Goal: Task Accomplishment & Management: Use online tool/utility

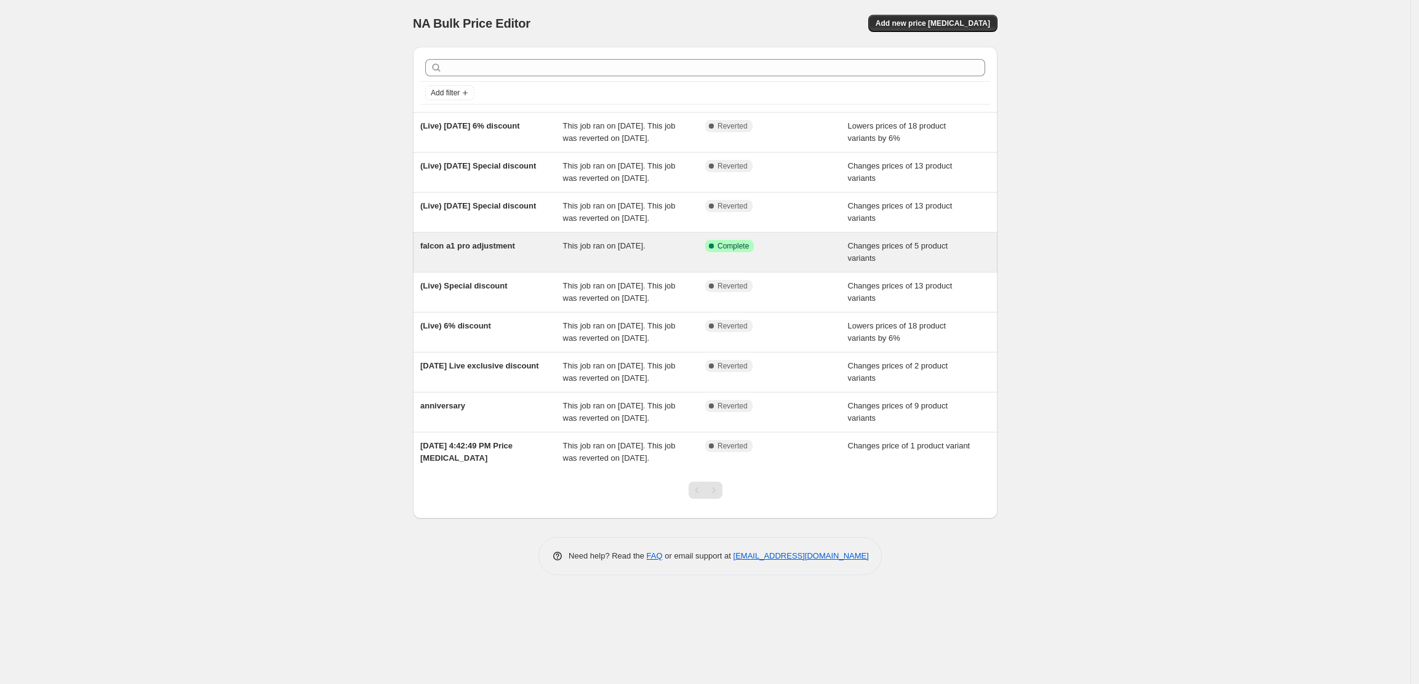
click at [599, 250] on span "This job ran on [DATE]." at bounding box center [604, 245] width 82 height 9
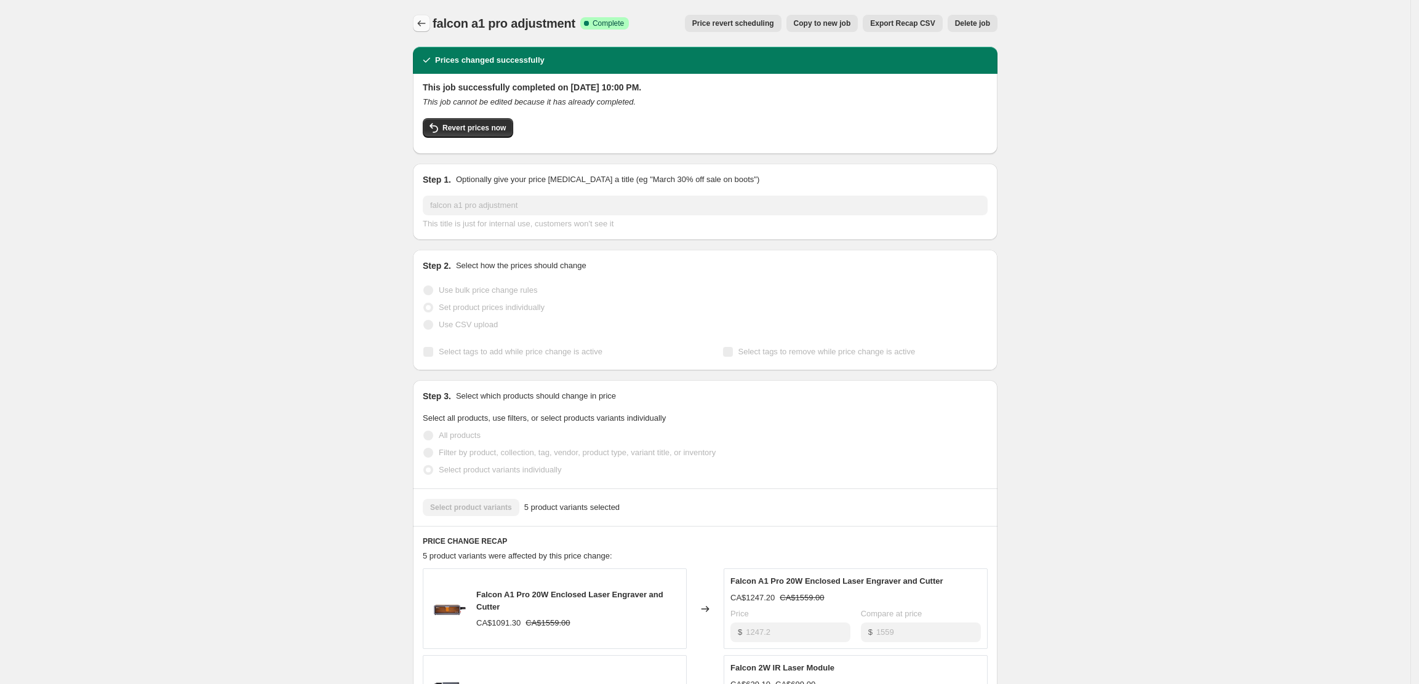
click at [428, 18] on icon "Price change jobs" at bounding box center [421, 23] width 12 height 12
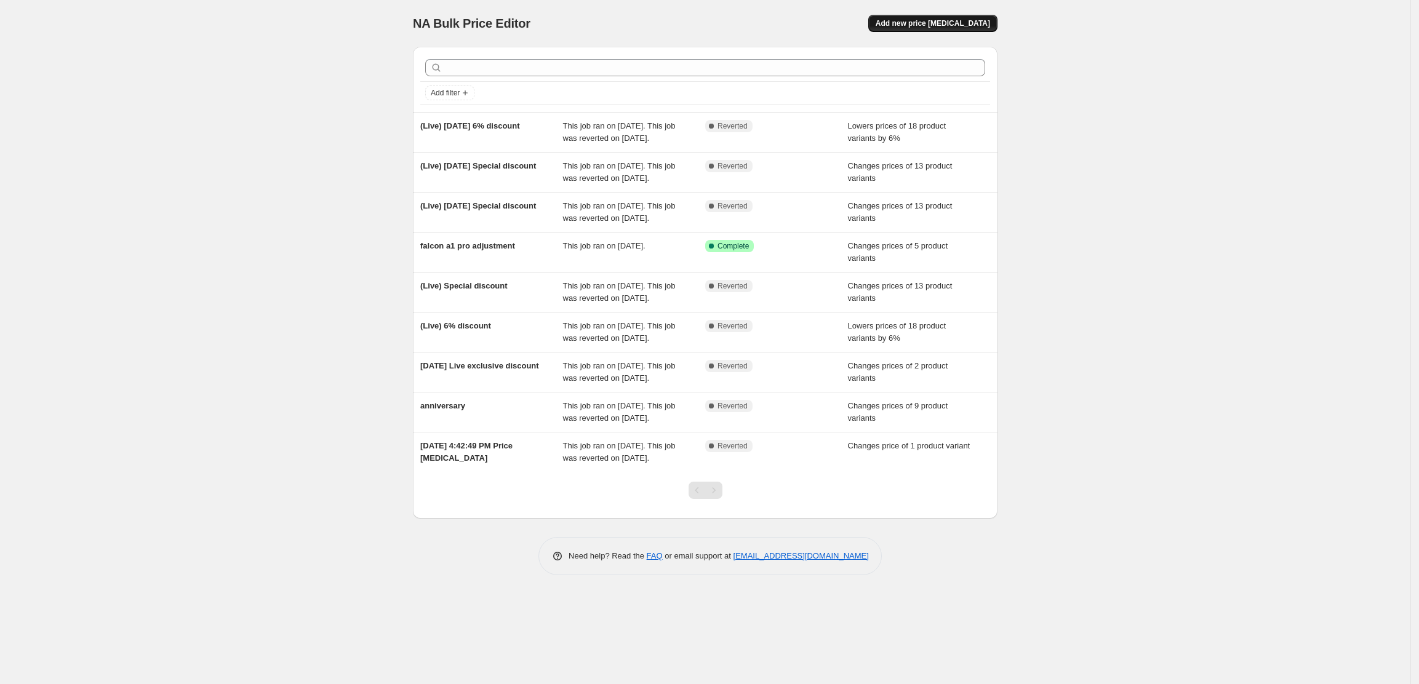
click at [944, 22] on span "Add new price [MEDICAL_DATA]" at bounding box center [932, 23] width 114 height 10
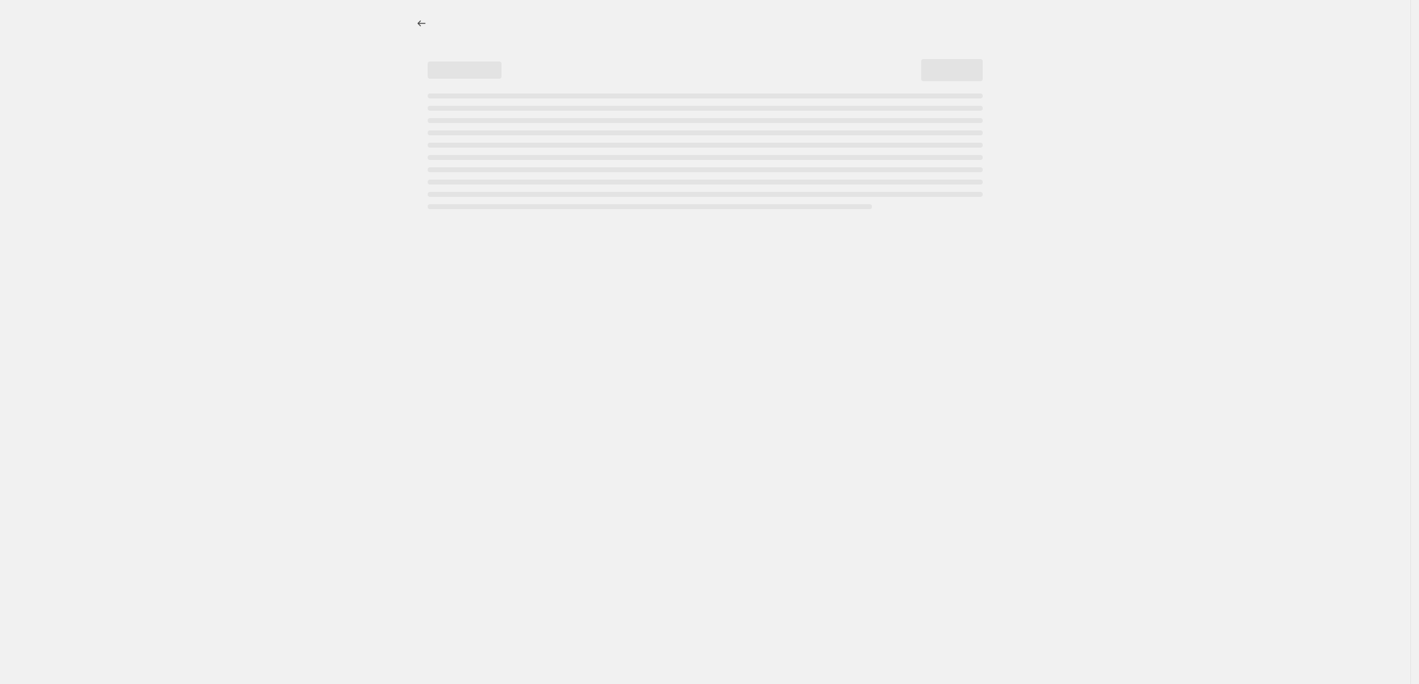
select select "percentage"
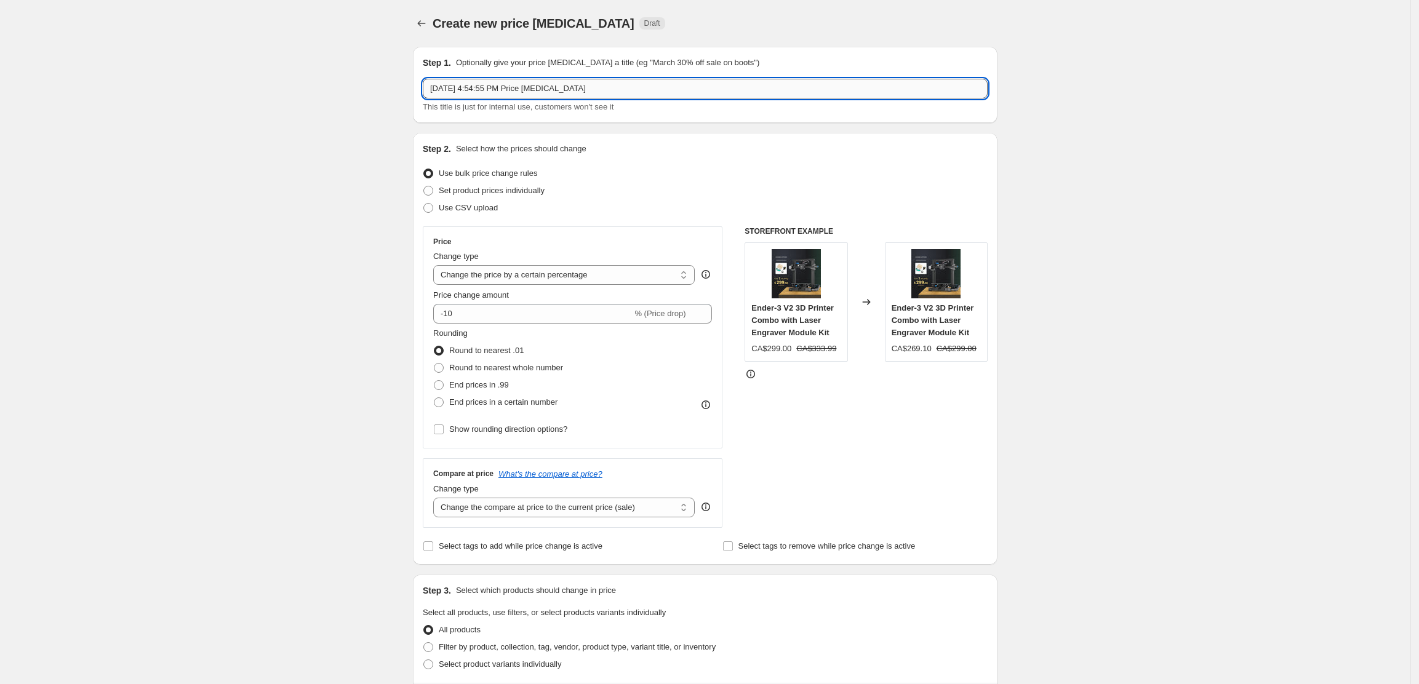
click at [497, 97] on input "[DATE] 4:54:55 PM Price [MEDICAL_DATA]" at bounding box center [705, 89] width 565 height 20
type input "A1 Pro"
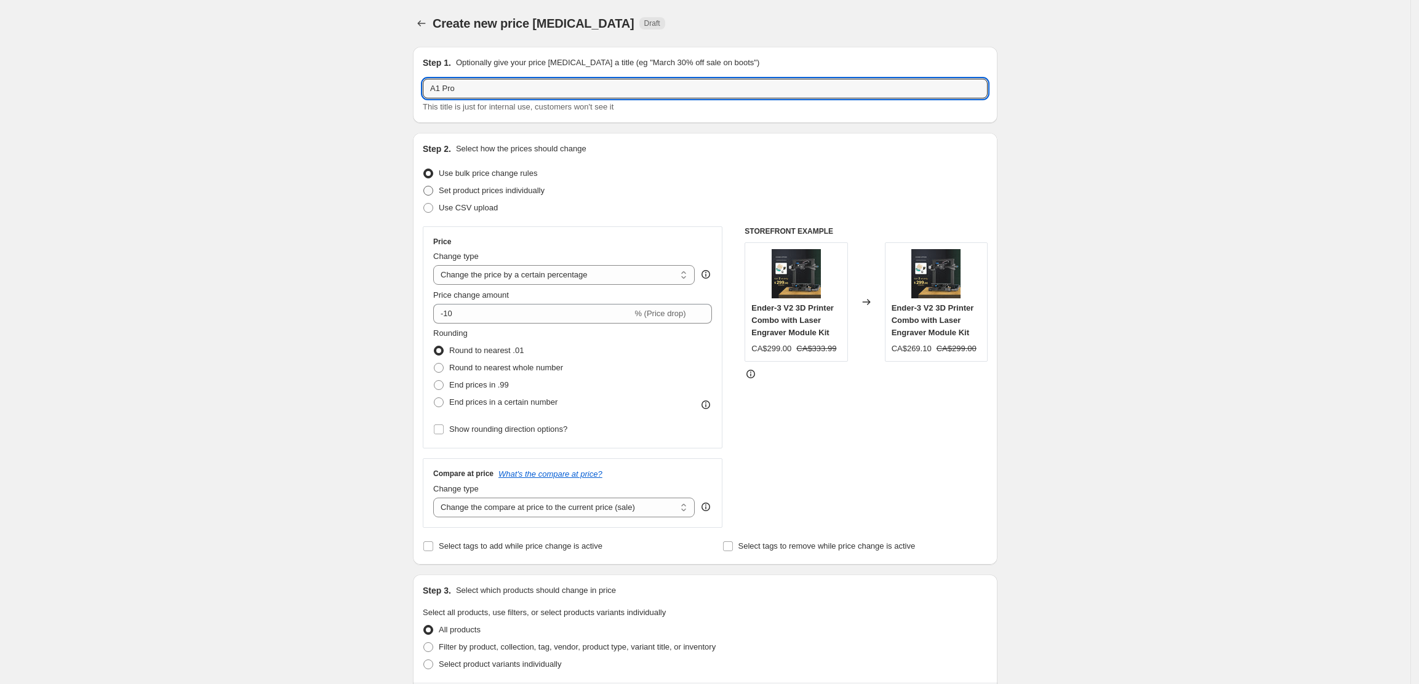
click at [463, 186] on span "Set product prices individually" at bounding box center [492, 190] width 106 height 9
click at [424, 186] on input "Set product prices individually" at bounding box center [423, 186] width 1 height 1
radio input "true"
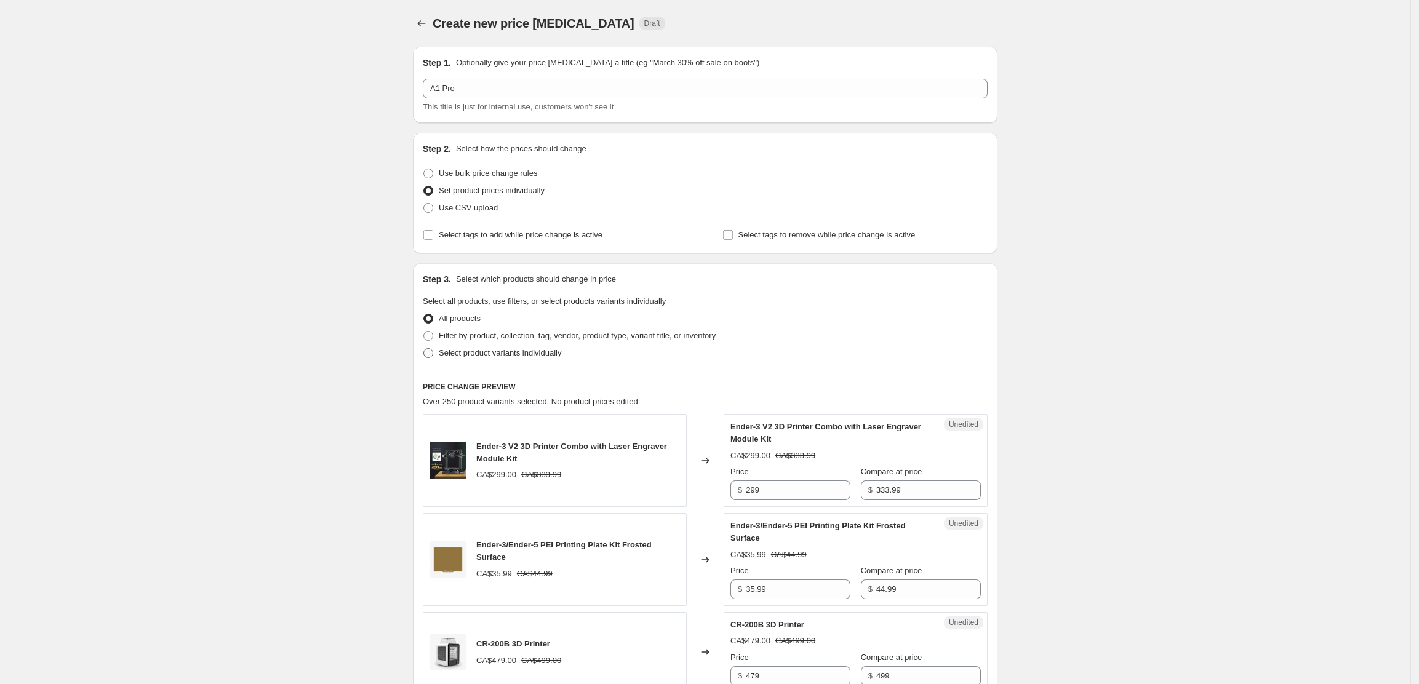
click at [477, 353] on span "Select product variants individually" at bounding box center [500, 352] width 122 height 9
click at [424, 349] on input "Select product variants individually" at bounding box center [423, 348] width 1 height 1
radio input "true"
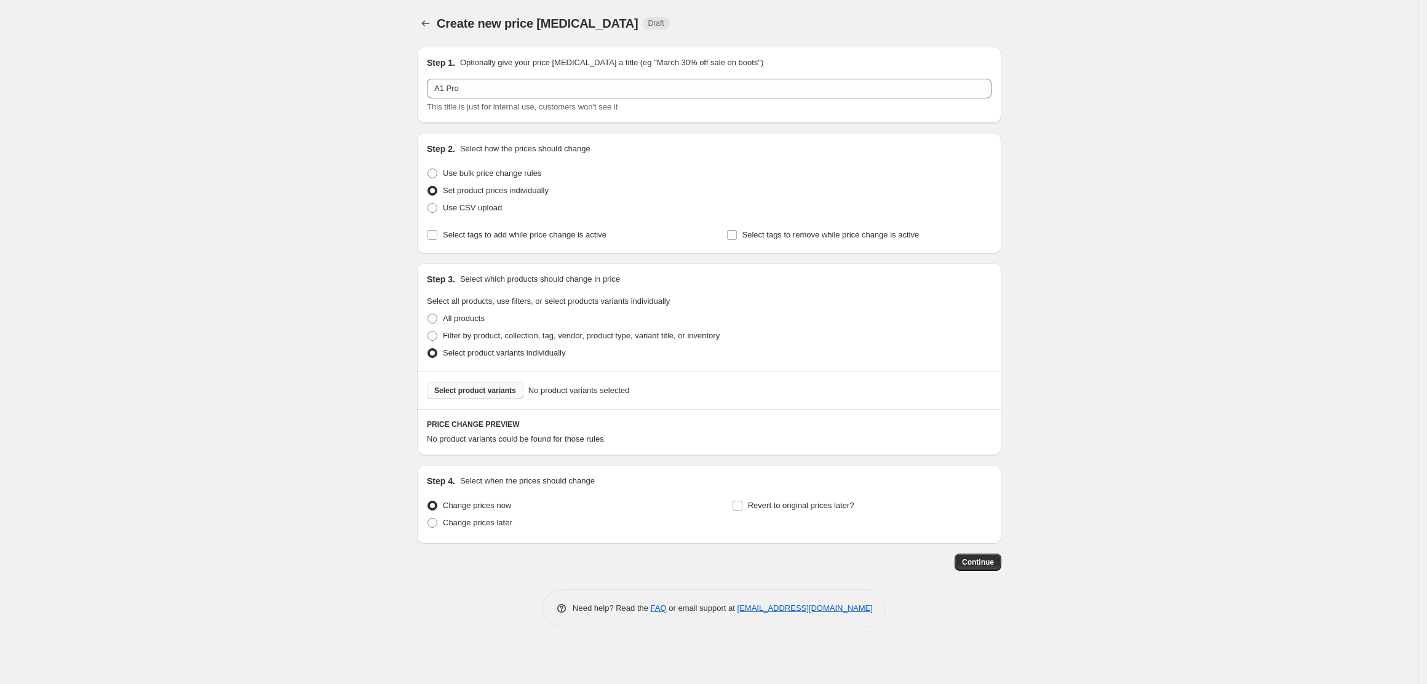
click at [463, 394] on span "Select product variants" at bounding box center [475, 391] width 82 height 10
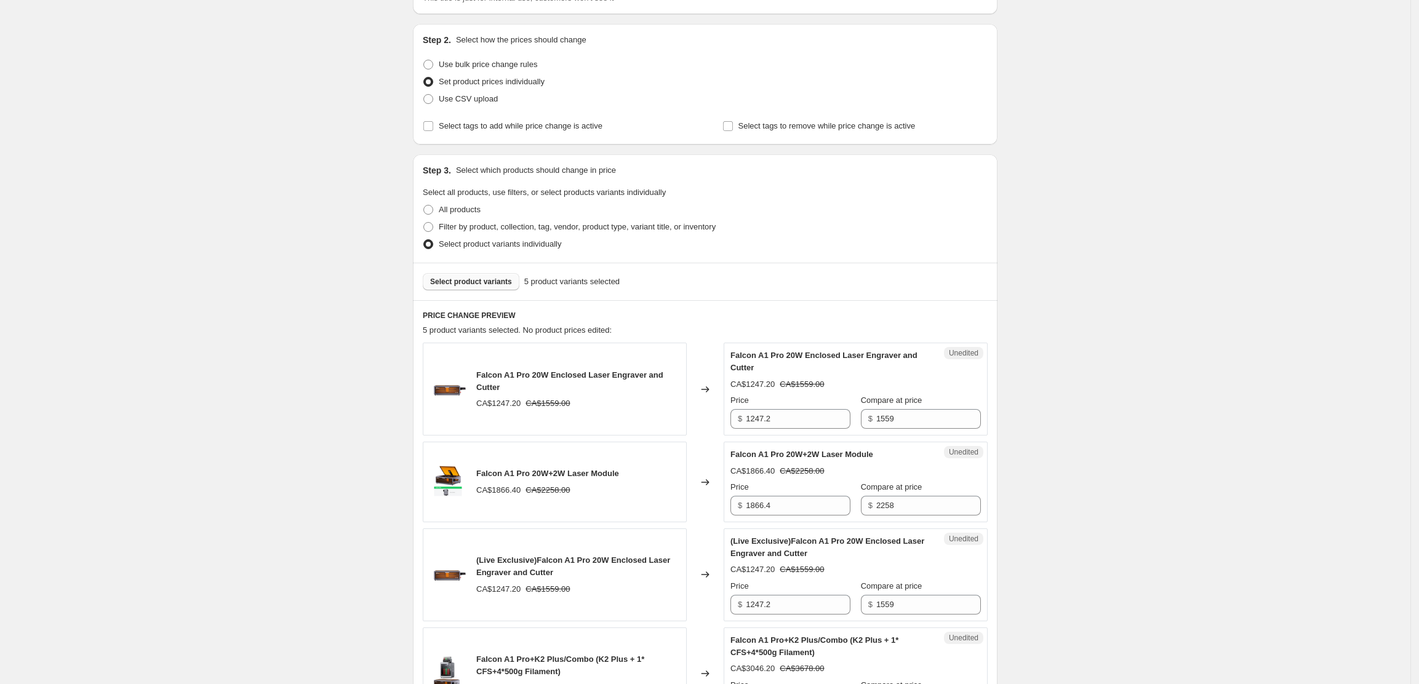
scroll to position [246, 0]
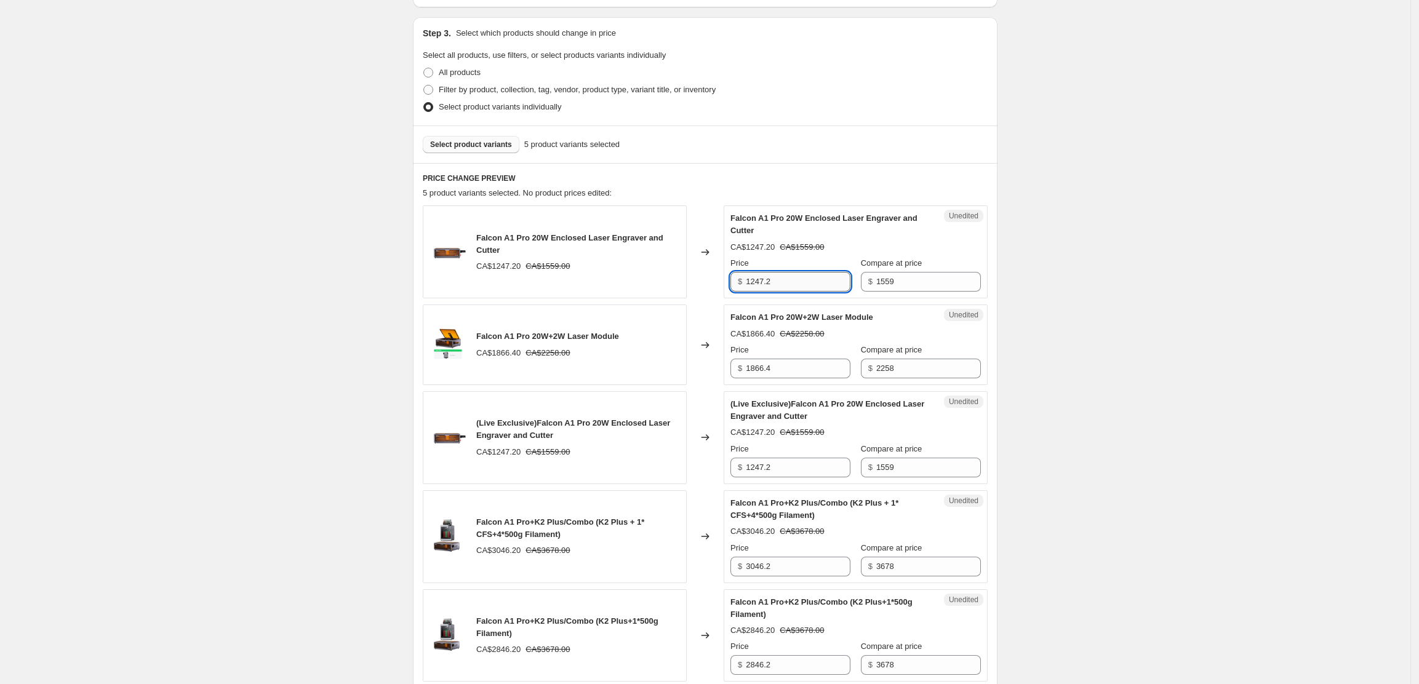
click at [802, 289] on input "1247.2" at bounding box center [798, 282] width 105 height 20
click at [946, 287] on input "1559" at bounding box center [928, 282] width 105 height 20
paste input "247.2"
type input "1559"
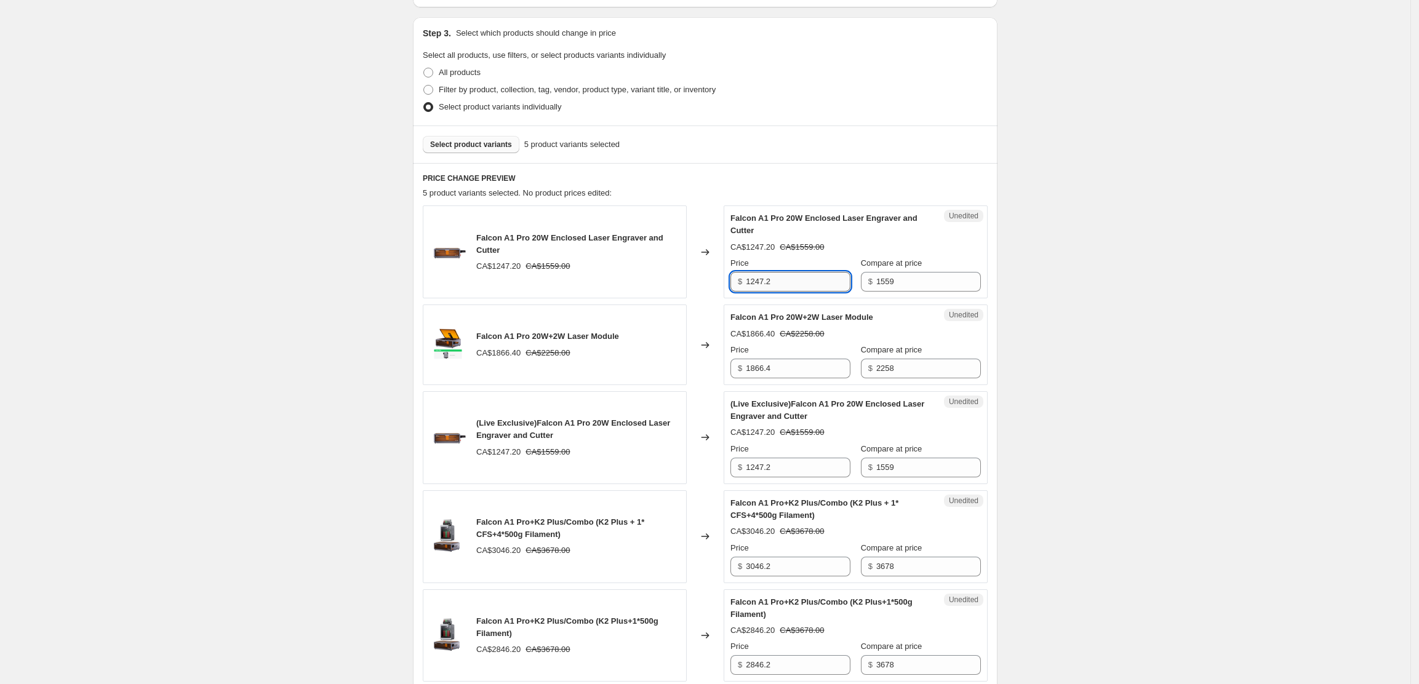
click at [771, 279] on input "1247.2" at bounding box center [798, 282] width 105 height 20
paste input "559"
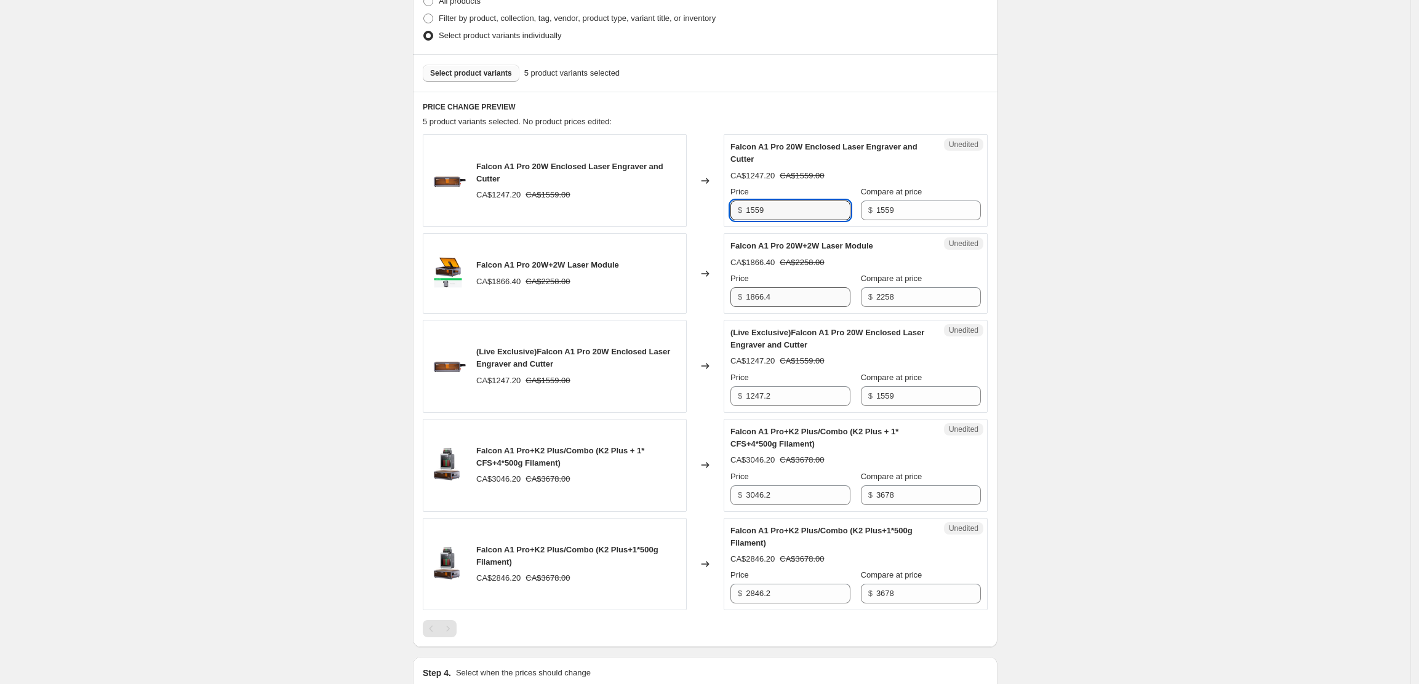
scroll to position [310, 0]
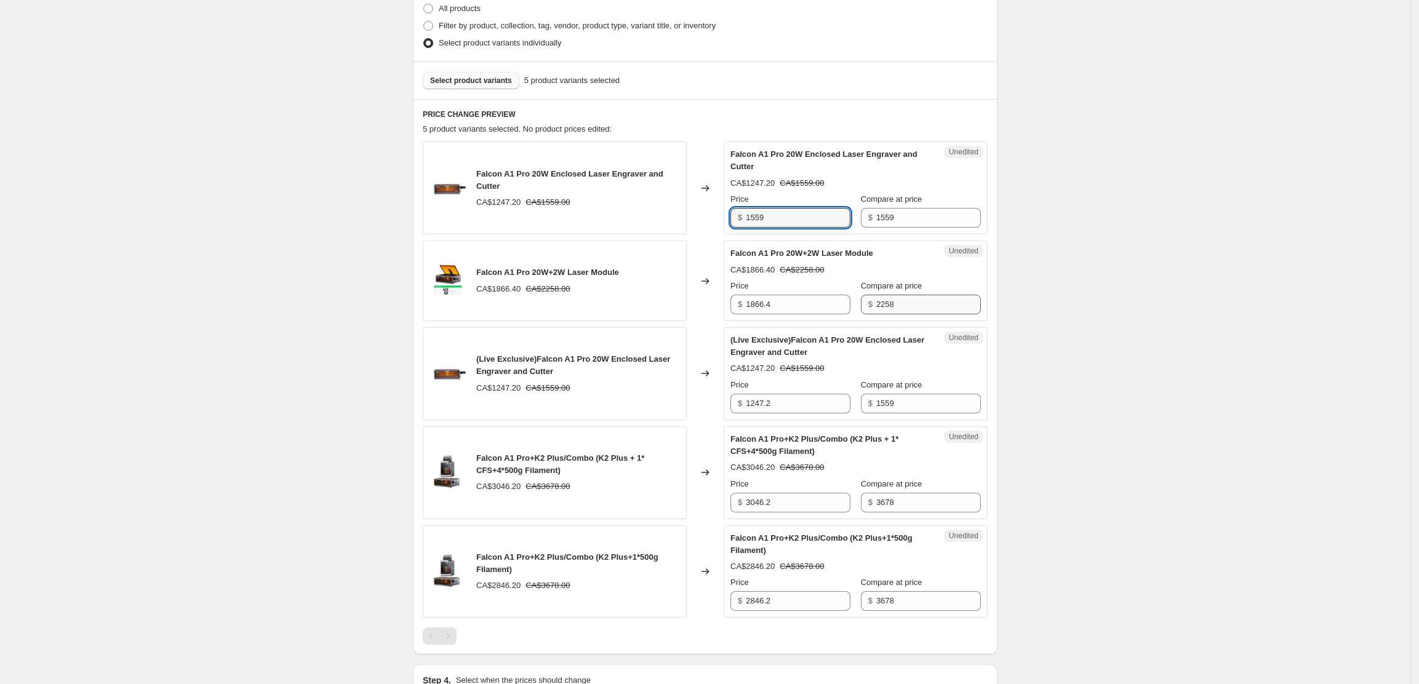
type input "1559"
click at [917, 309] on input "2258" at bounding box center [928, 305] width 105 height 20
click at [1089, 278] on div "Create new price [MEDICAL_DATA]. This page is ready Create new price [MEDICAL_D…" at bounding box center [705, 267] width 1410 height 1155
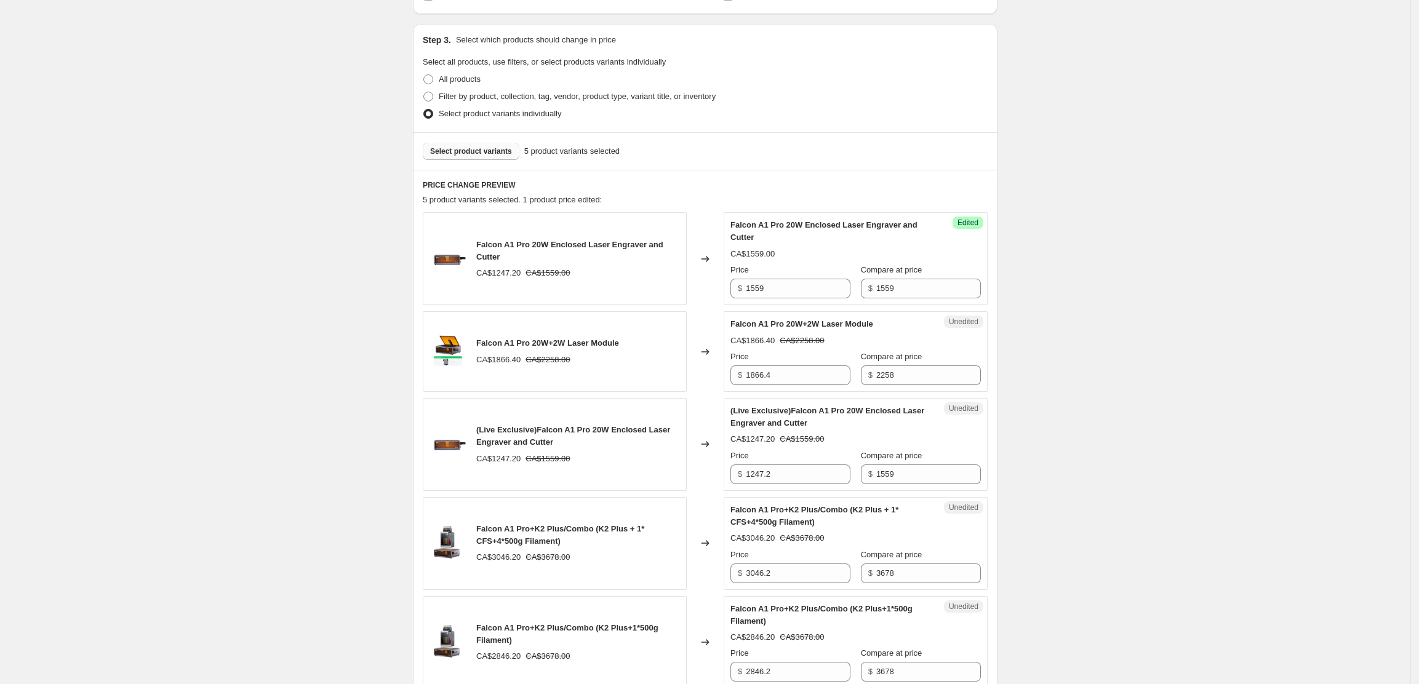
scroll to position [146, 0]
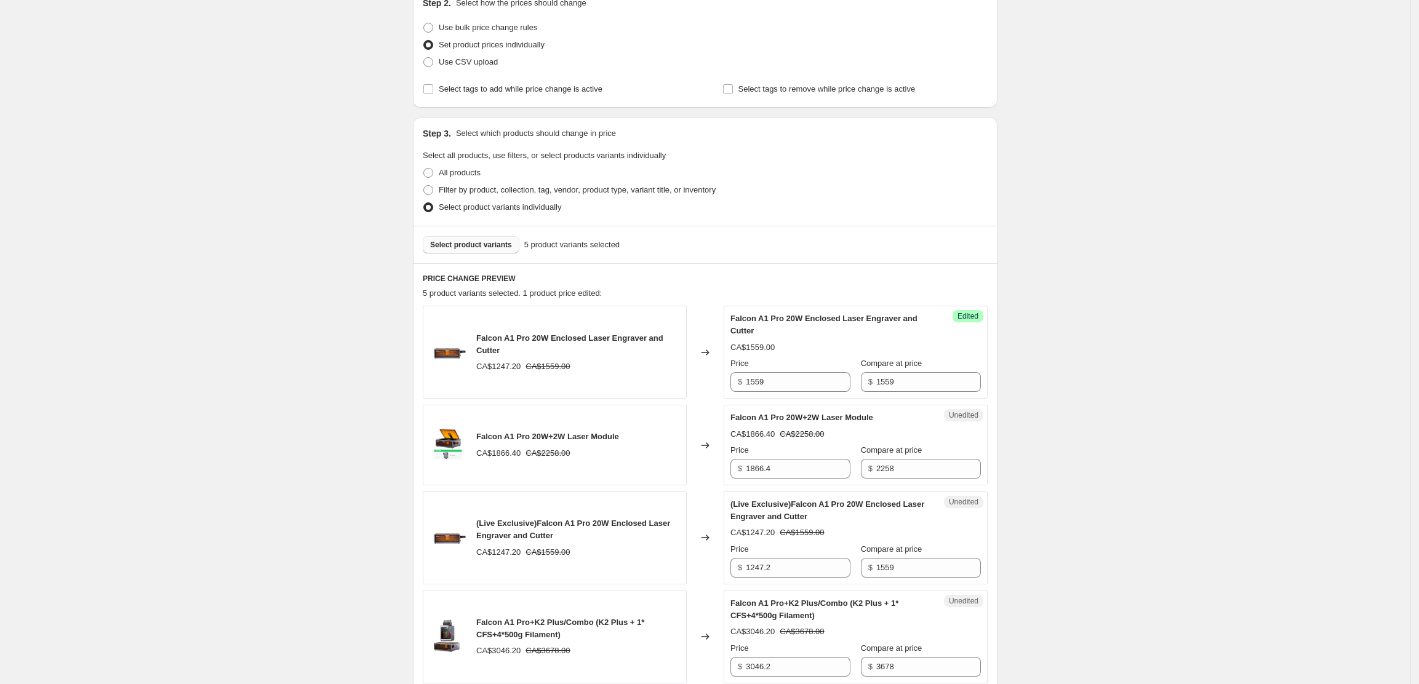
click at [485, 244] on span "Select product variants" at bounding box center [471, 245] width 82 height 10
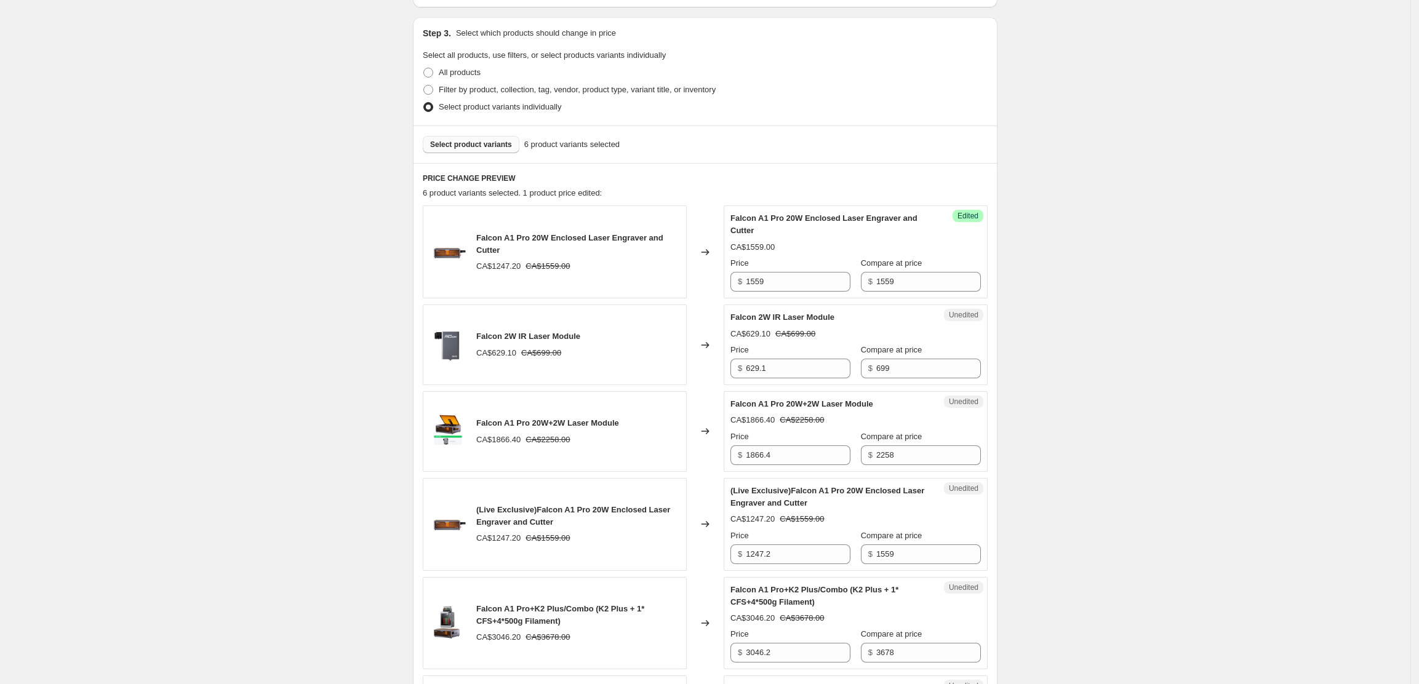
scroll to position [410, 0]
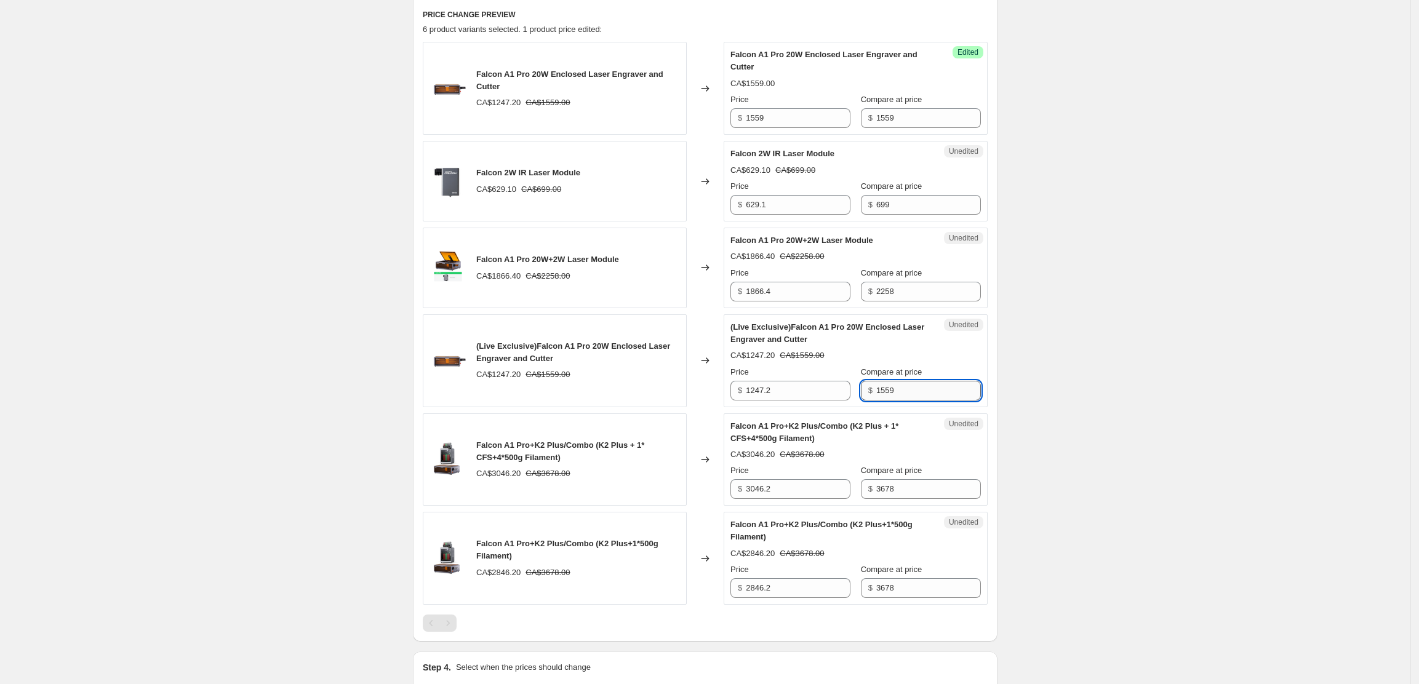
click at [899, 395] on input "1559" at bounding box center [928, 391] width 105 height 20
click at [802, 397] on input "1247.2" at bounding box center [798, 391] width 105 height 20
paste input "1559"
paste input "text"
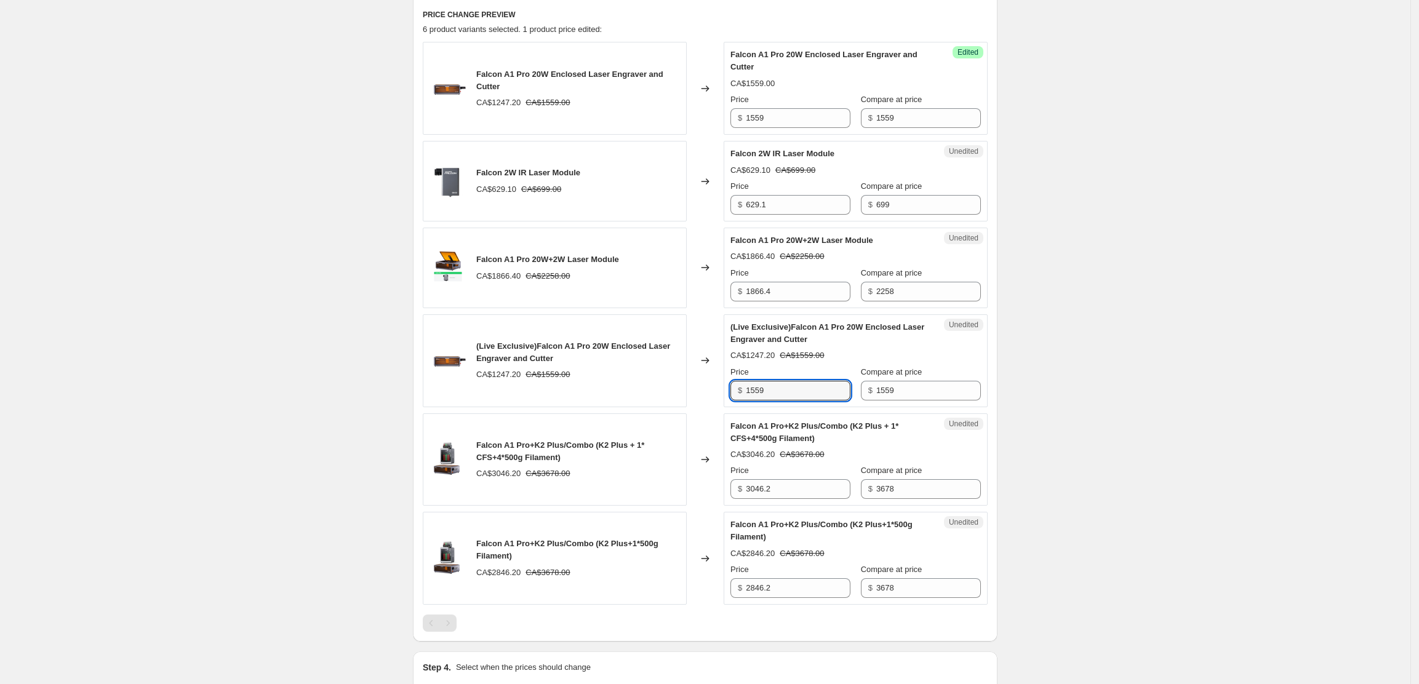
type input "1559"
click at [778, 396] on input "1559" at bounding box center [798, 391] width 105 height 20
click at [791, 301] on input "1866.4" at bounding box center [798, 292] width 105 height 20
click at [786, 284] on input "1866.4" at bounding box center [798, 292] width 105 height 20
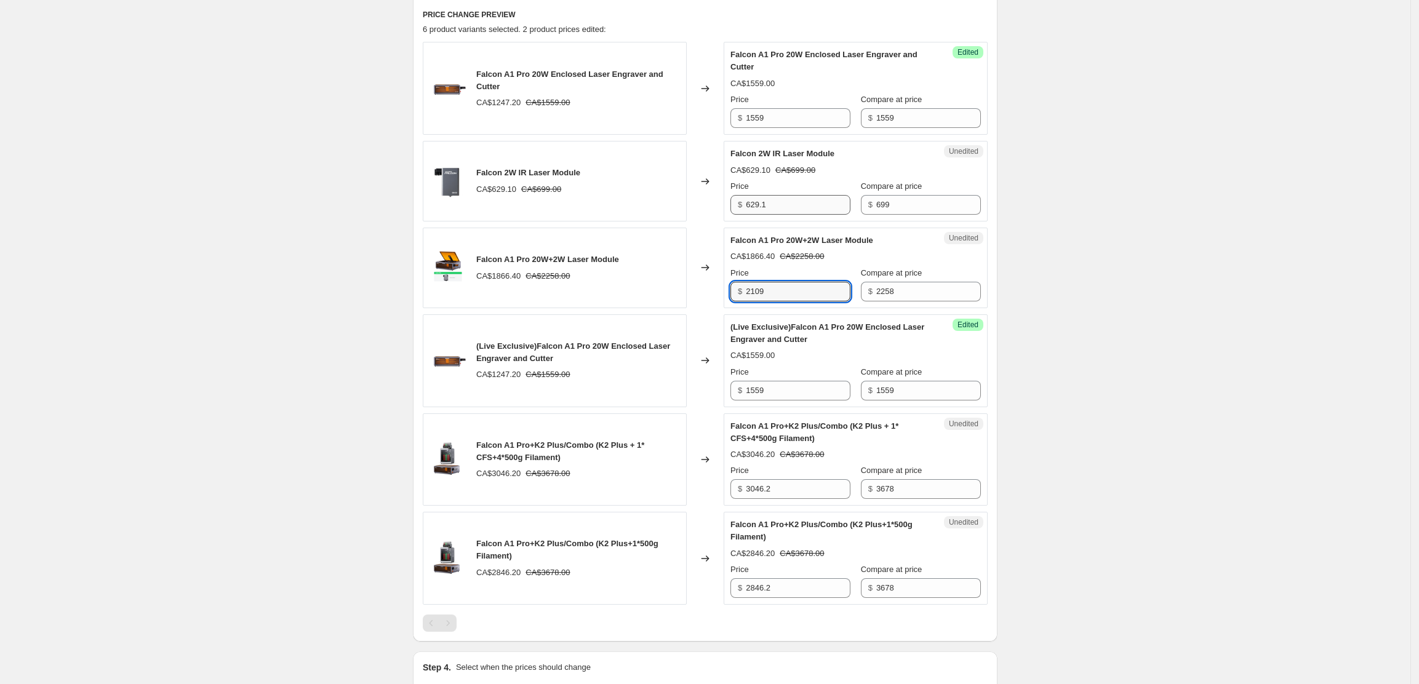
type input "2109"
click at [794, 200] on input "629.1" at bounding box center [798, 205] width 105 height 20
type input "699"
click at [1185, 303] on div "Create new price [MEDICAL_DATA]. This page is ready Create new price [MEDICAL_D…" at bounding box center [705, 211] width 1410 height 1242
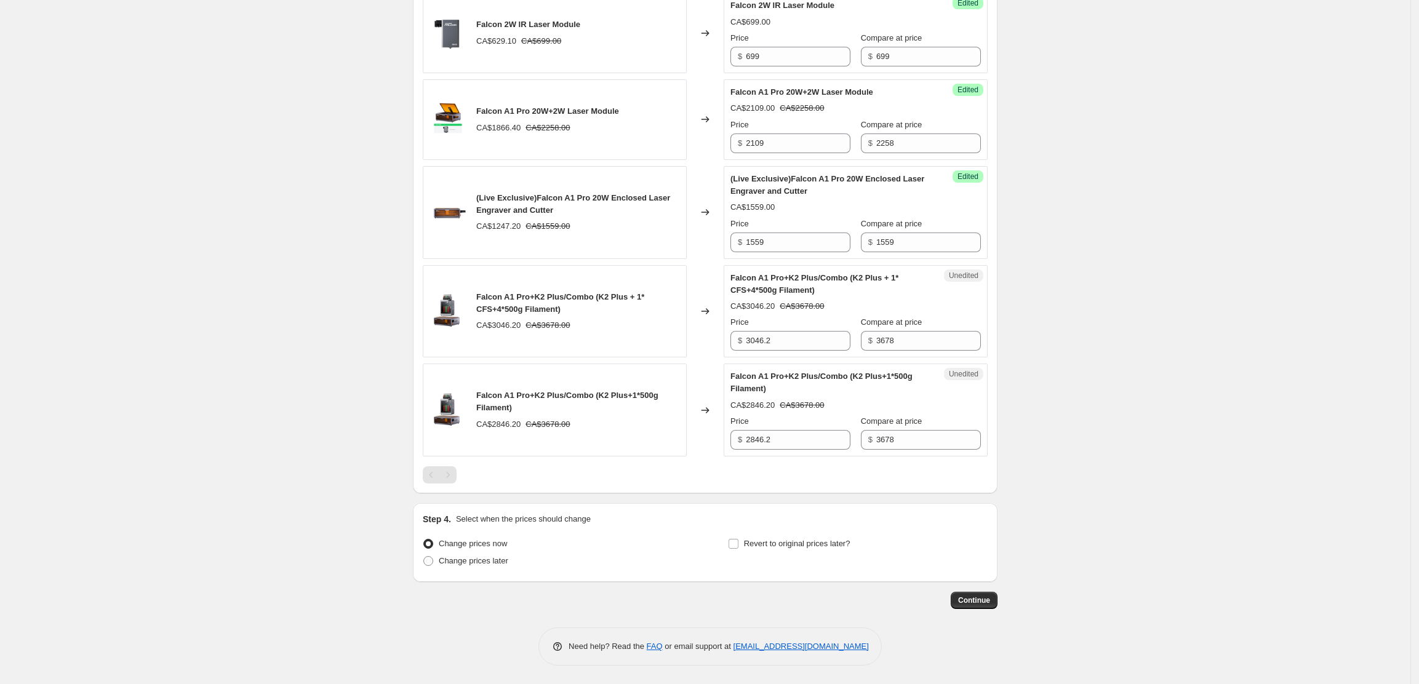
scroll to position [561, 0]
click at [786, 341] on input "3046.2" at bounding box center [798, 341] width 105 height 20
click at [1190, 323] on div "Create new price [MEDICAL_DATA]. This page is ready Create new price [MEDICAL_D…" at bounding box center [705, 63] width 1410 height 1242
click at [771, 441] on input "2846.2" at bounding box center [798, 440] width 105 height 20
click at [492, 562] on span "Change prices later" at bounding box center [474, 560] width 70 height 9
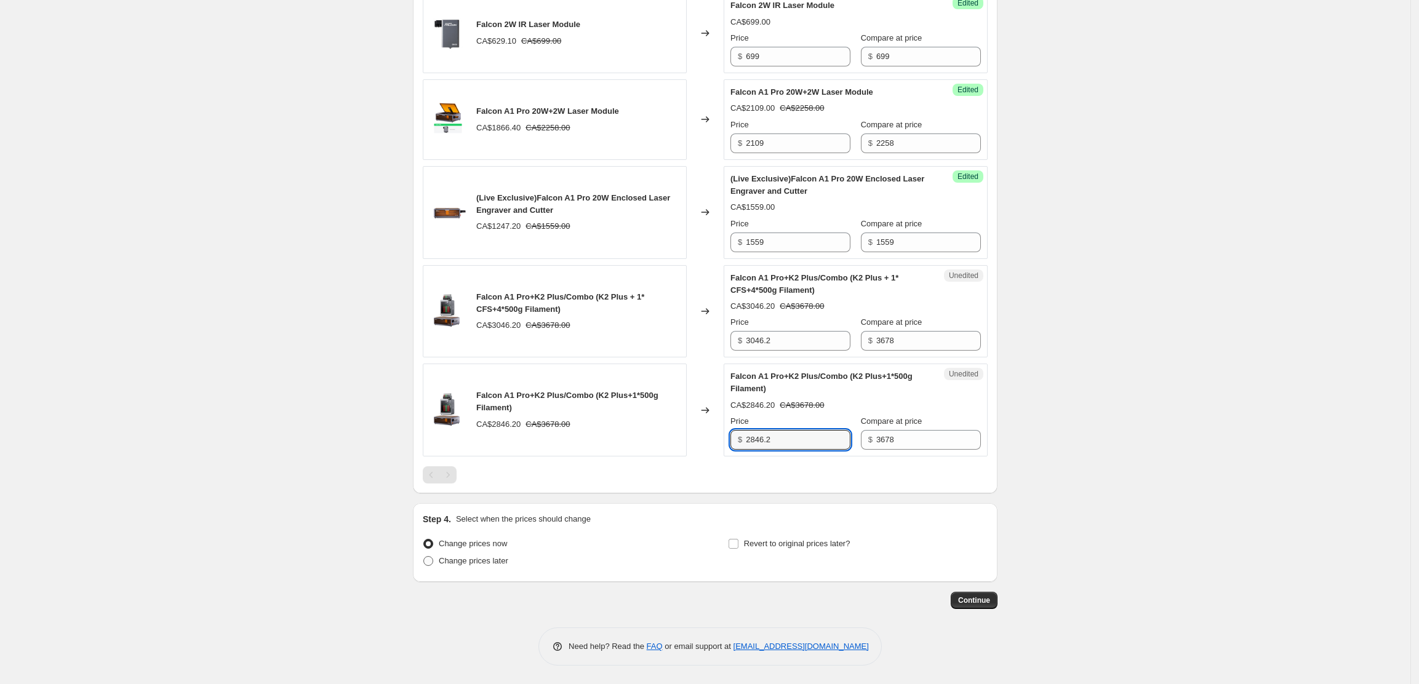
click at [424, 557] on input "Change prices later" at bounding box center [423, 556] width 1 height 1
radio input "true"
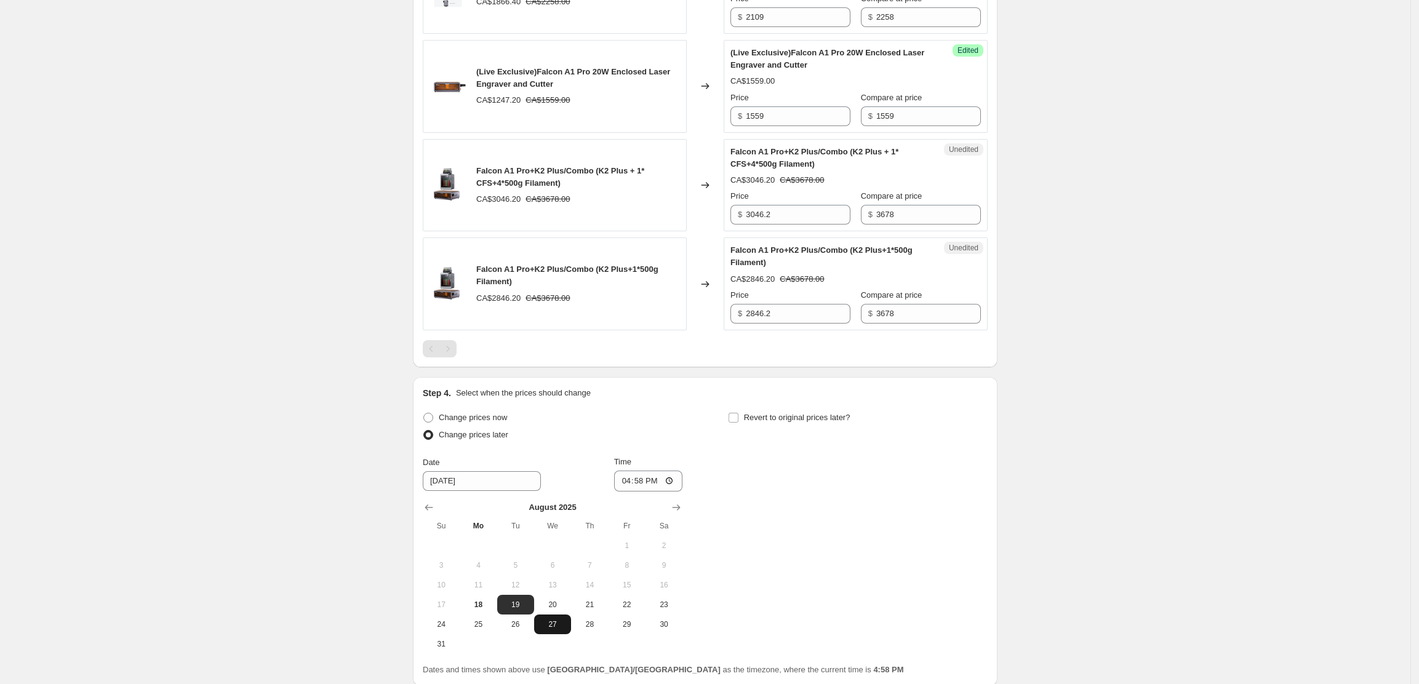
scroll to position [791, 0]
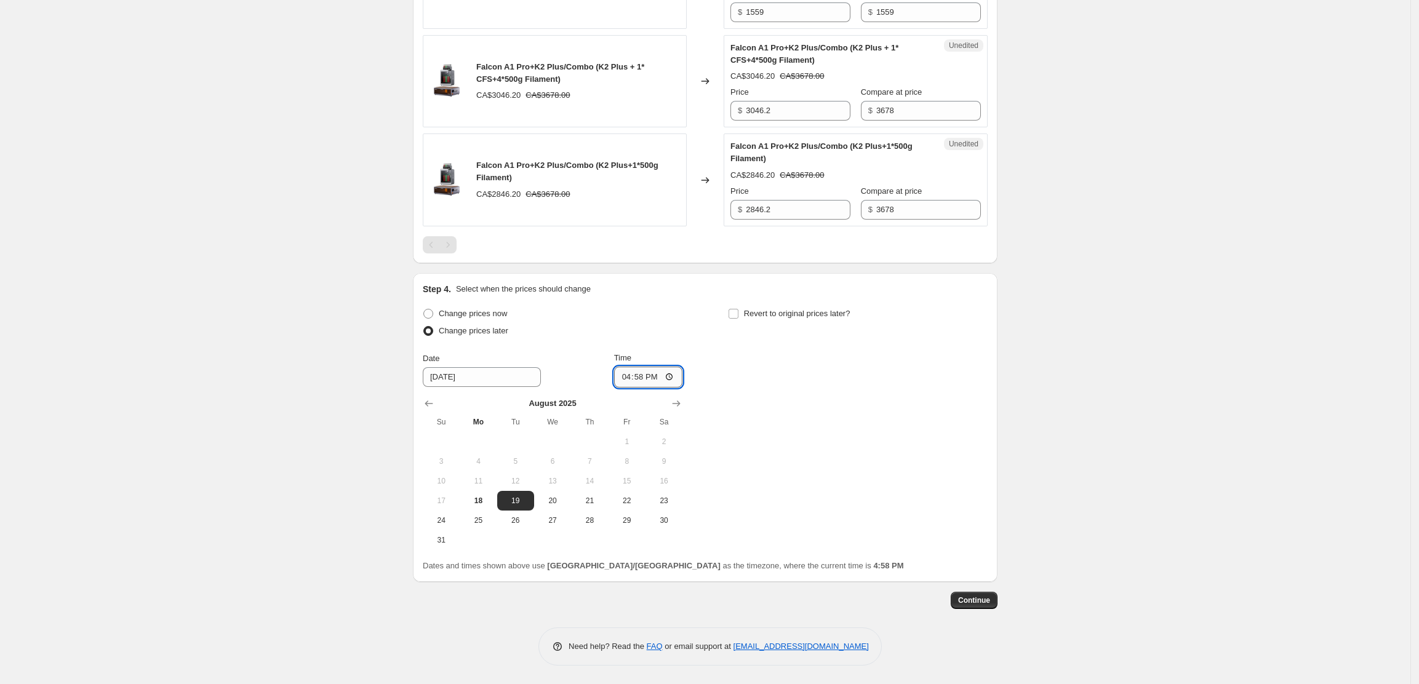
click at [638, 378] on input "16:58" at bounding box center [648, 377] width 69 height 21
click at [629, 375] on input "16:58" at bounding box center [648, 377] width 69 height 21
click at [672, 369] on input "16:58" at bounding box center [648, 377] width 69 height 21
click at [672, 375] on input "16:58" at bounding box center [648, 377] width 69 height 21
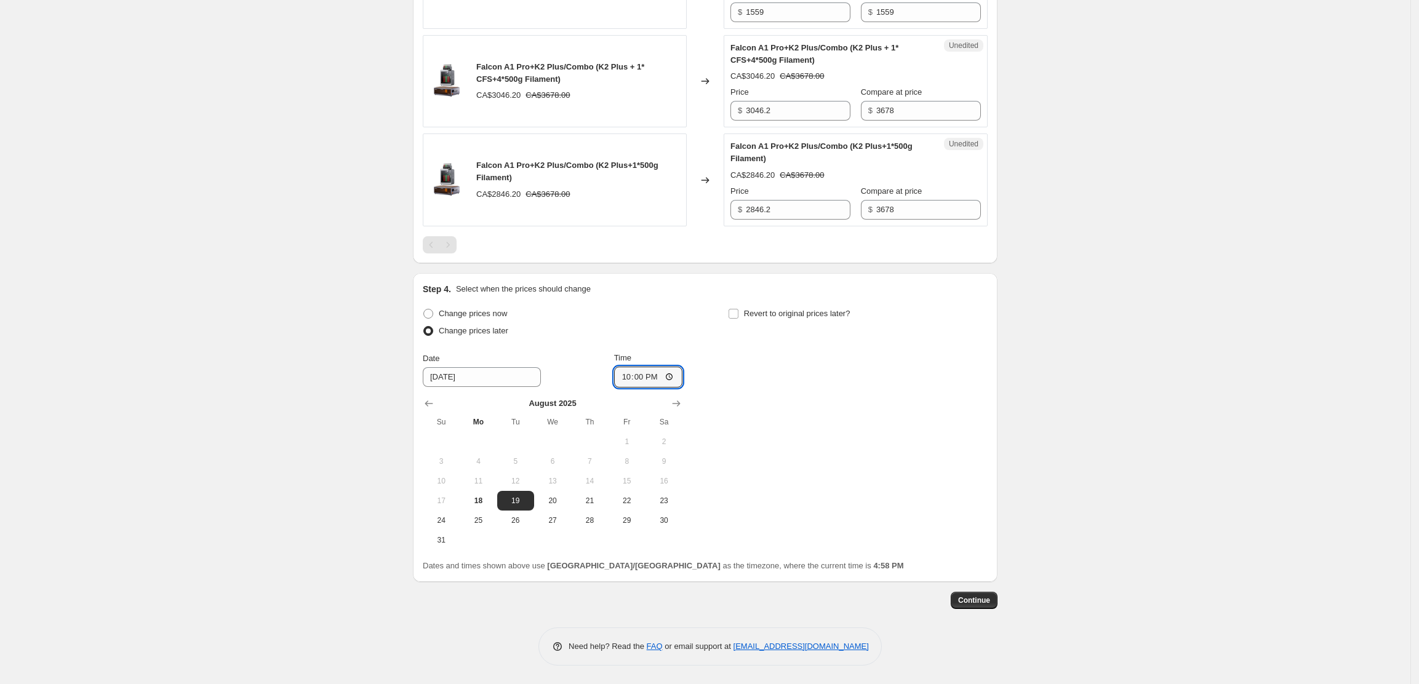
type input "22:00"
click at [901, 432] on div "Change prices now Change prices later Date [DATE] Time 22:00 [DATE] Su Mo Tu We…" at bounding box center [705, 427] width 565 height 245
click at [491, 504] on span "18" at bounding box center [477, 501] width 27 height 10
type input "[DATE]"
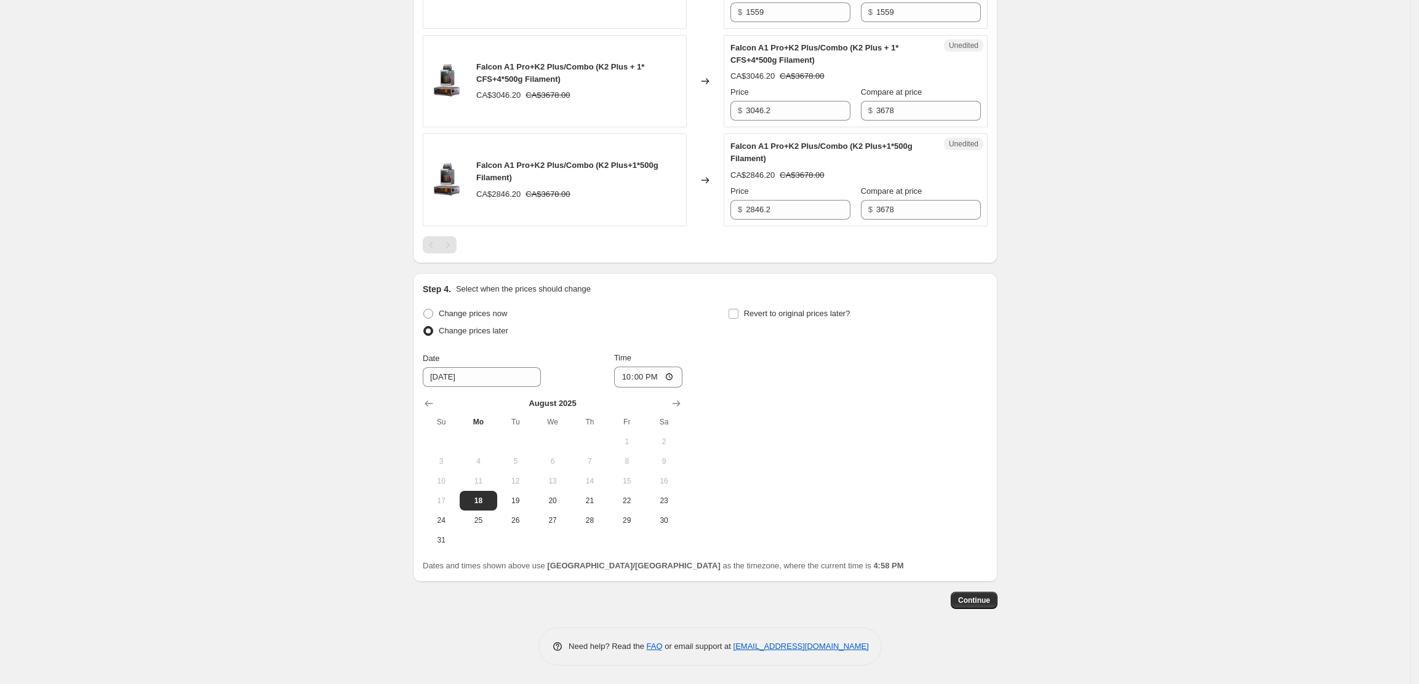
click at [954, 596] on div "Continue" at bounding box center [705, 600] width 584 height 17
click at [970, 594] on button "Continue" at bounding box center [973, 600] width 47 height 17
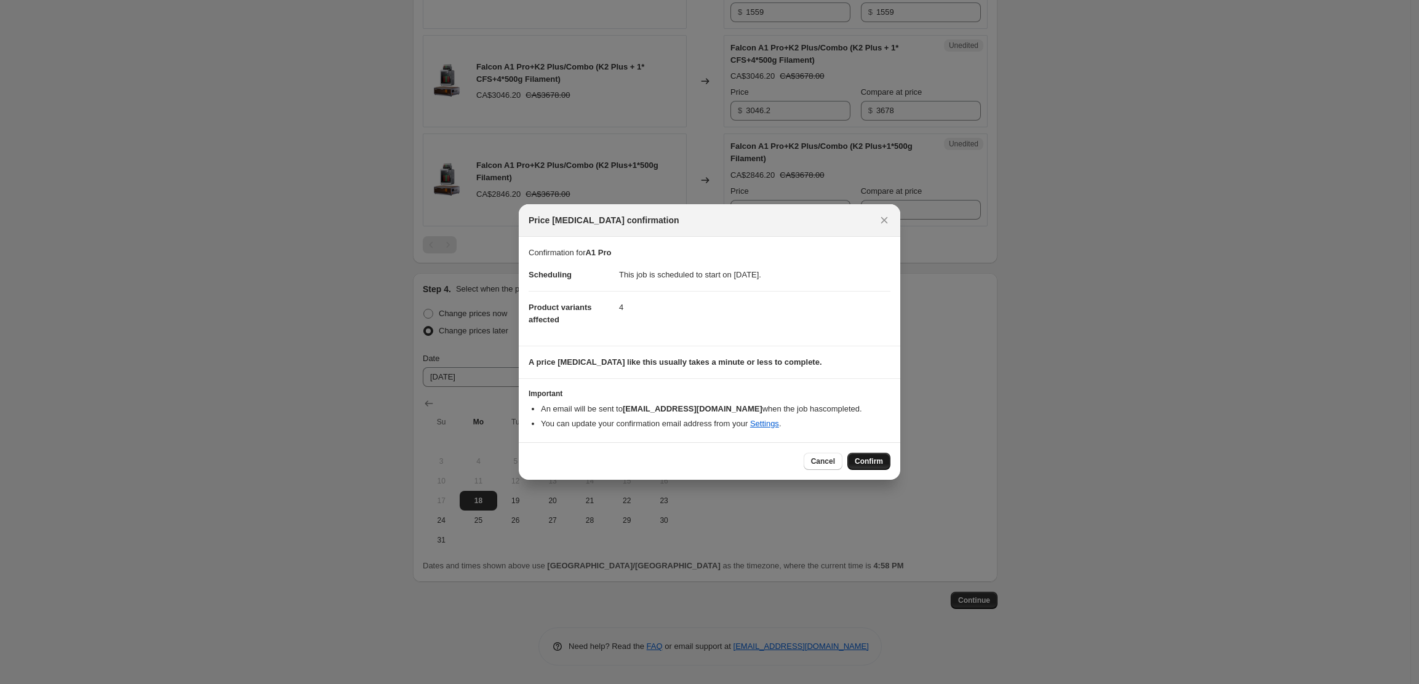
click at [879, 458] on span "Confirm" at bounding box center [868, 461] width 28 height 10
type input "A1 Pro"
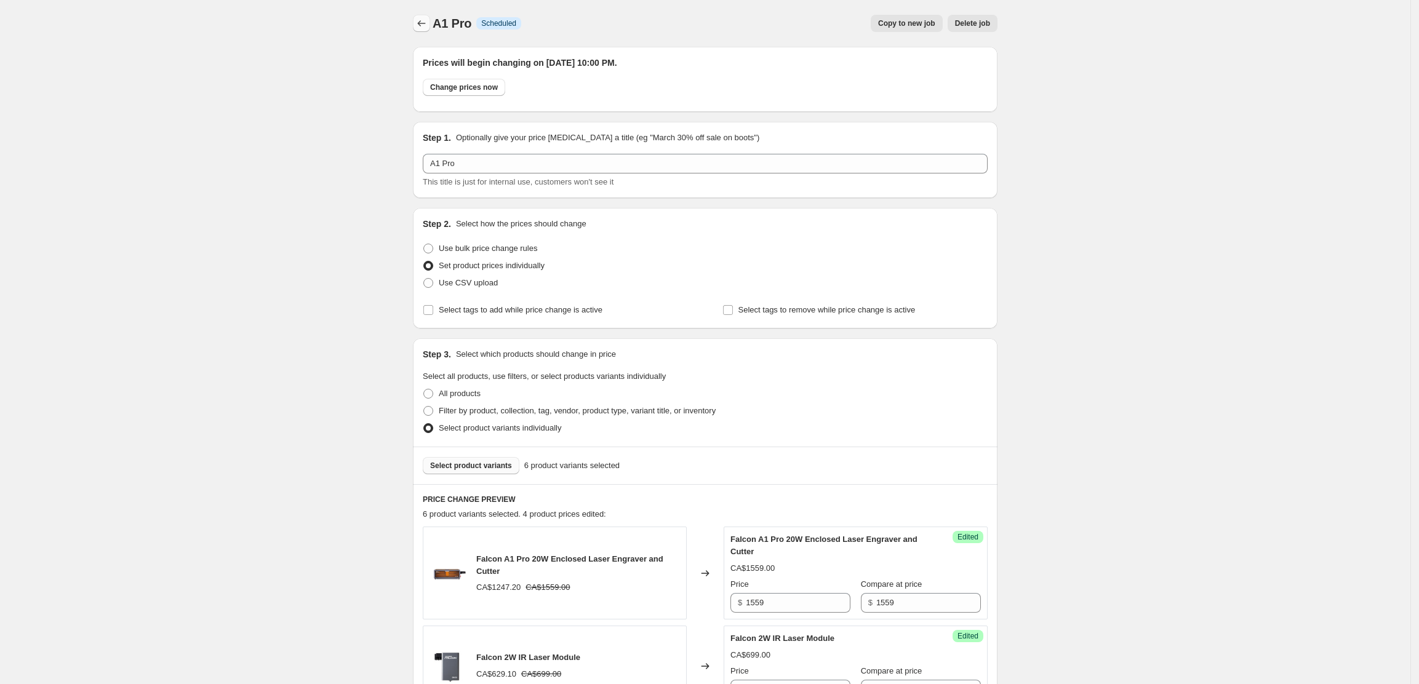
click at [430, 17] on button "Price change jobs" at bounding box center [421, 23] width 17 height 17
